Goal: Task Accomplishment & Management: Use online tool/utility

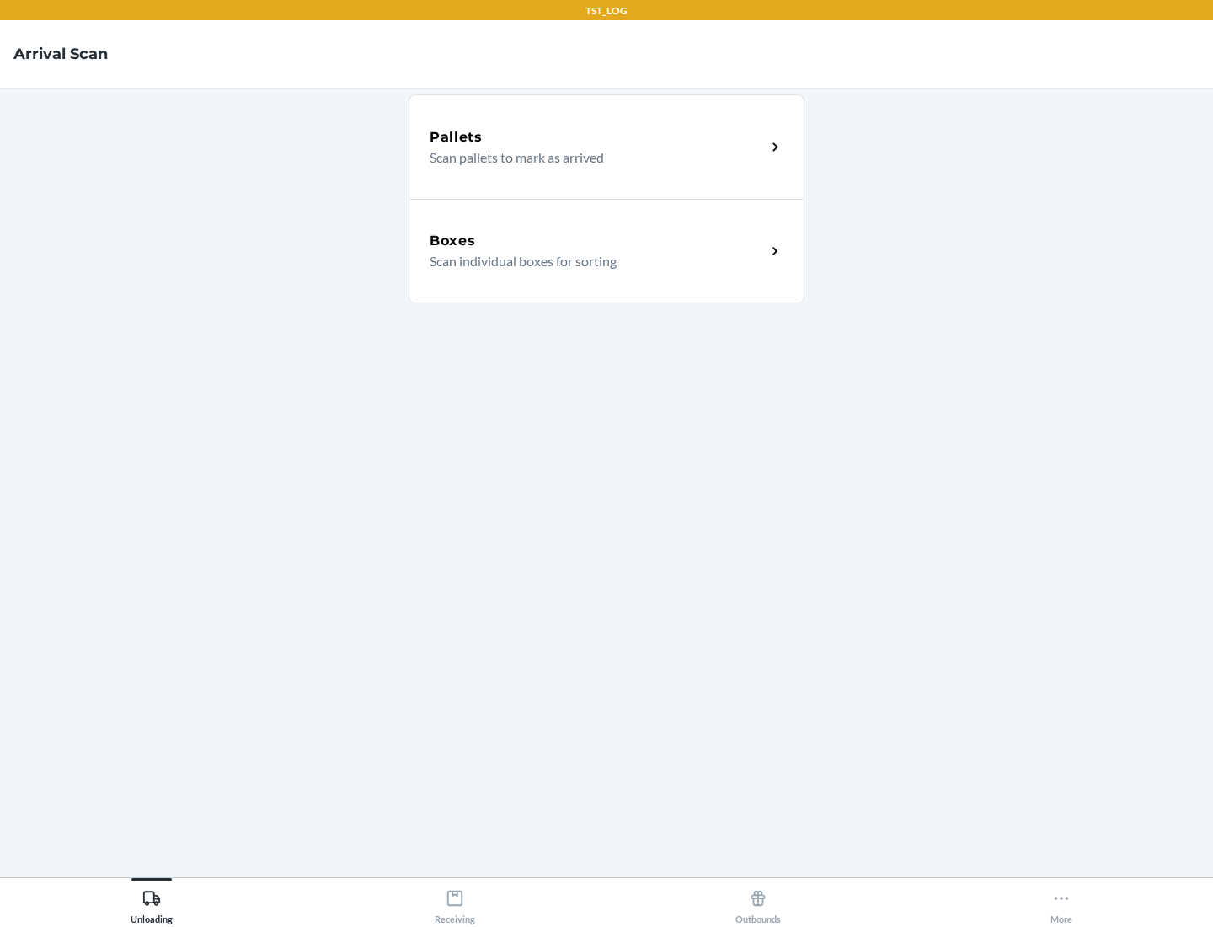
click at [597, 241] on div "Boxes" at bounding box center [598, 241] width 336 height 20
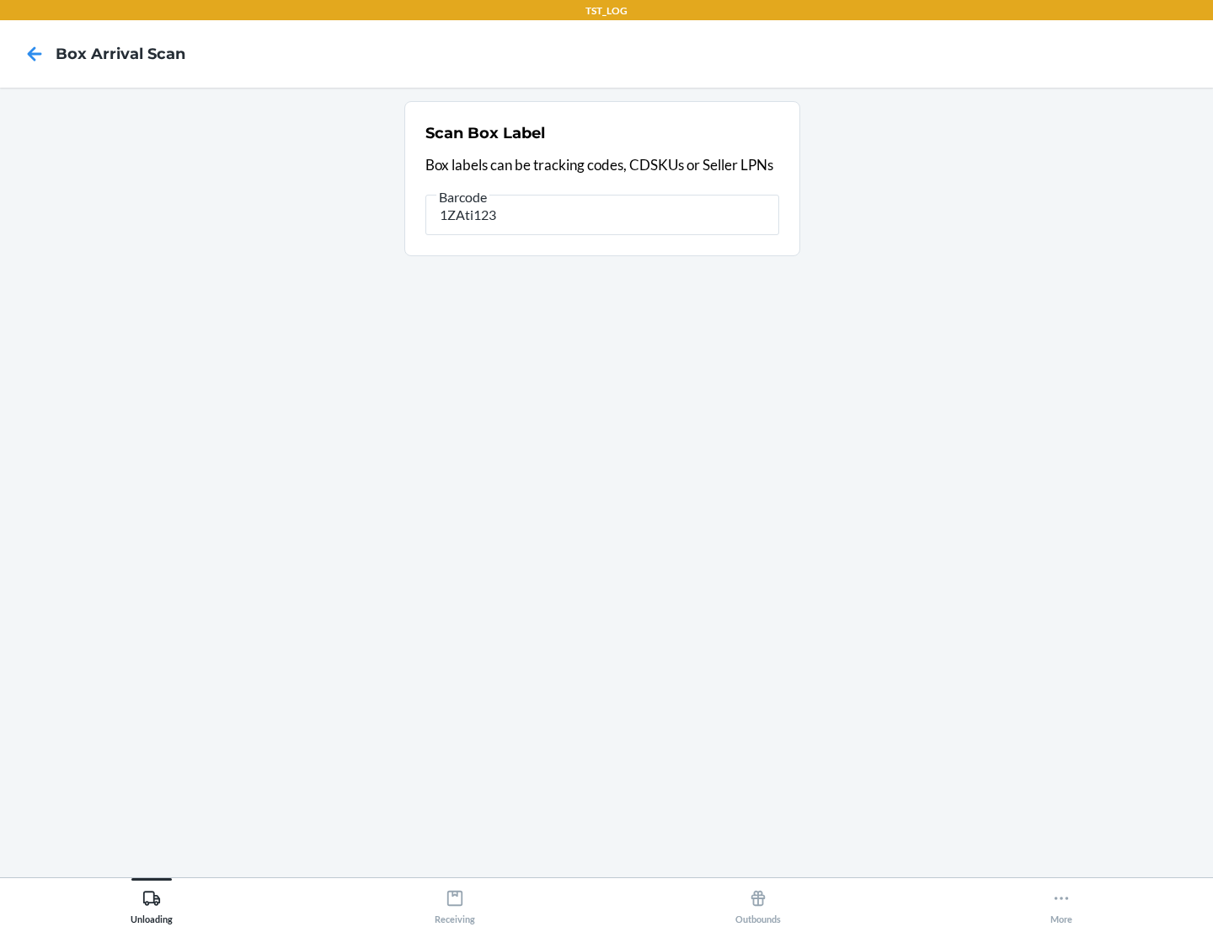
type input "1ZAti123"
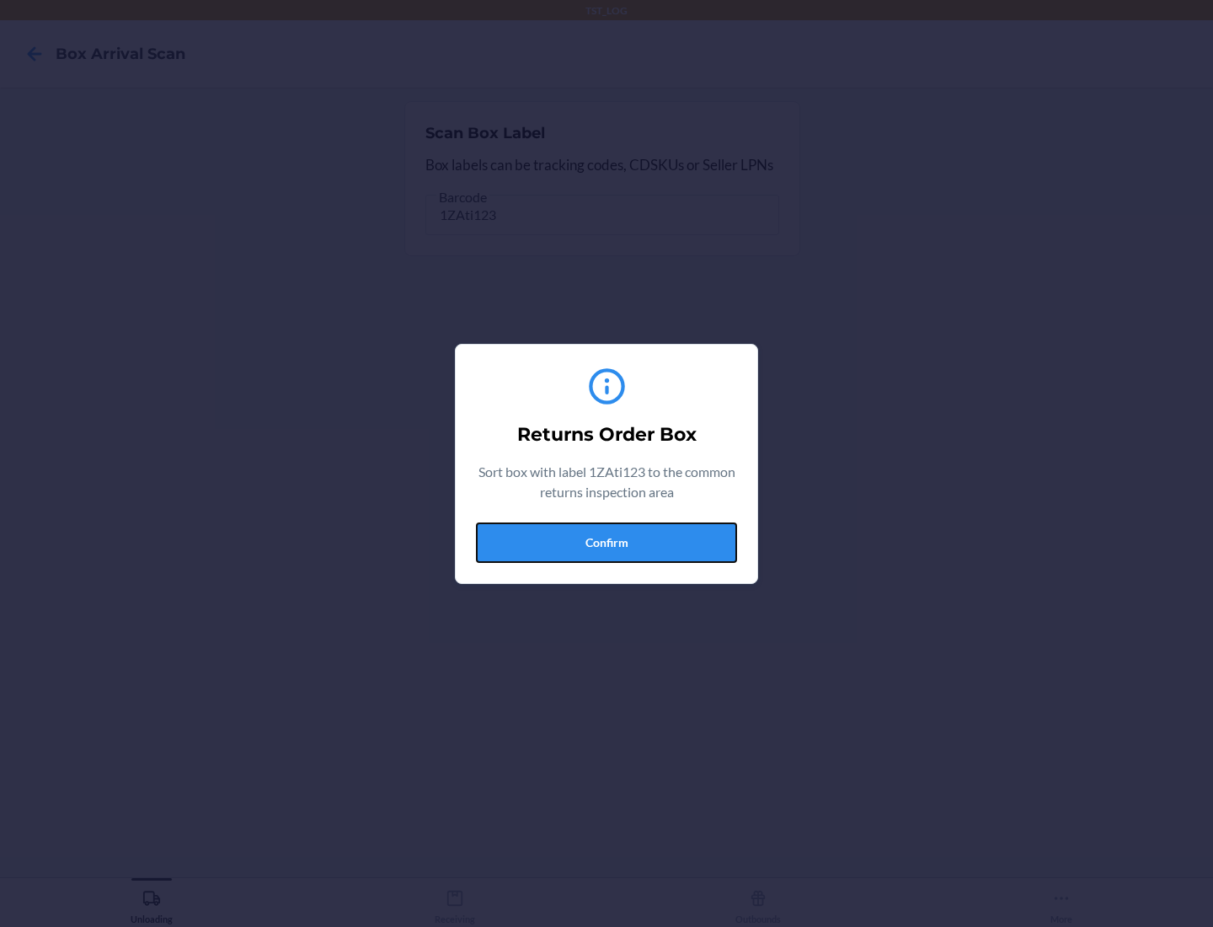
click at [607, 542] on button "Confirm" at bounding box center [606, 542] width 261 height 40
